Goal: Navigation & Orientation: Find specific page/section

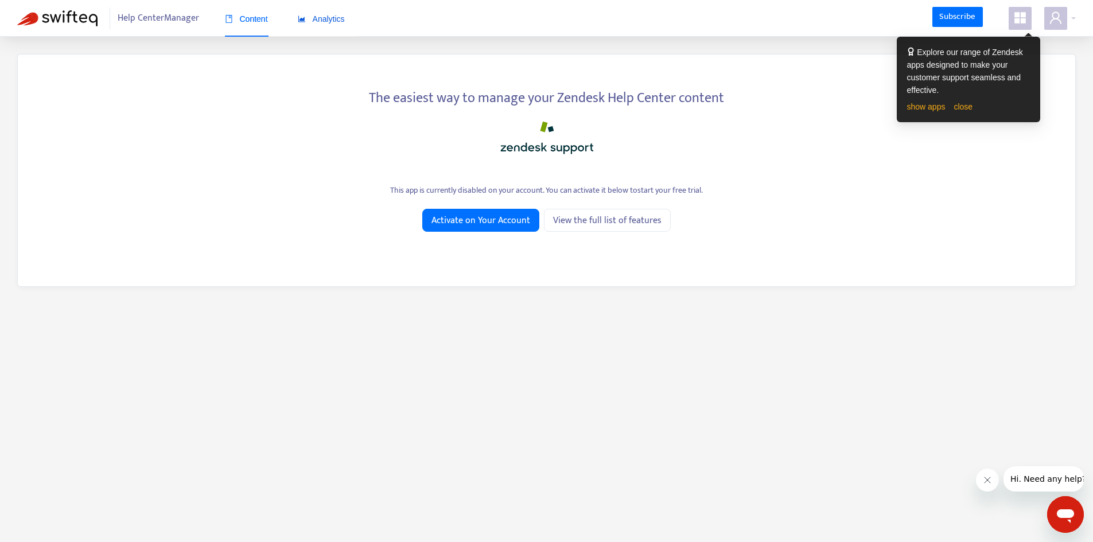
click at [323, 15] on span "Analytics" at bounding box center [321, 18] width 47 height 9
click at [81, 16] on img at bounding box center [57, 18] width 80 height 16
click at [60, 25] on img at bounding box center [57, 18] width 80 height 16
click at [189, 12] on span "Help Center Manager" at bounding box center [158, 18] width 81 height 22
click at [957, 104] on link "close" at bounding box center [963, 106] width 19 height 9
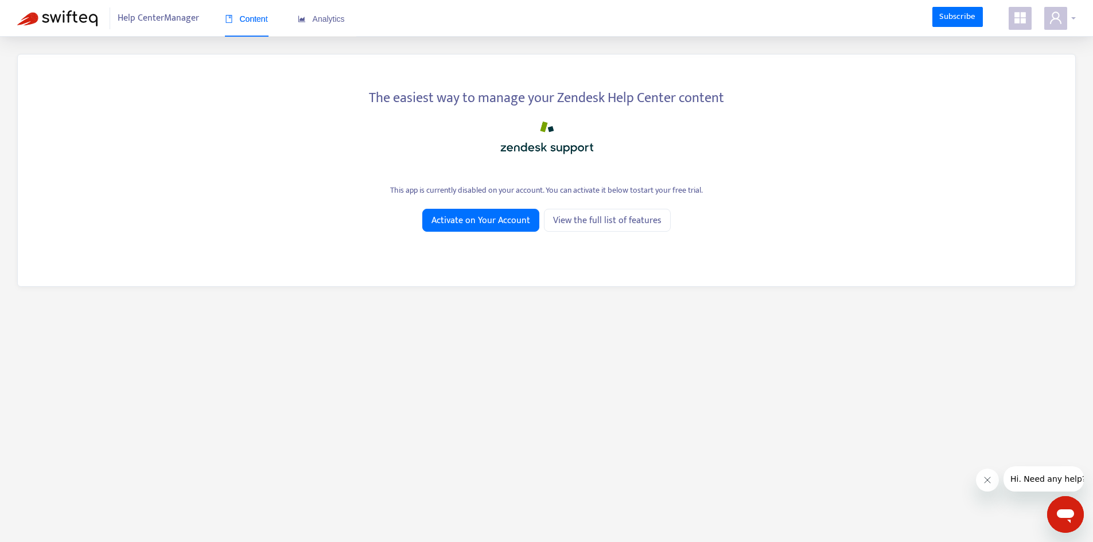
click at [1074, 22] on div at bounding box center [1061, 18] width 32 height 23
